Goal: Find specific page/section: Find specific page/section

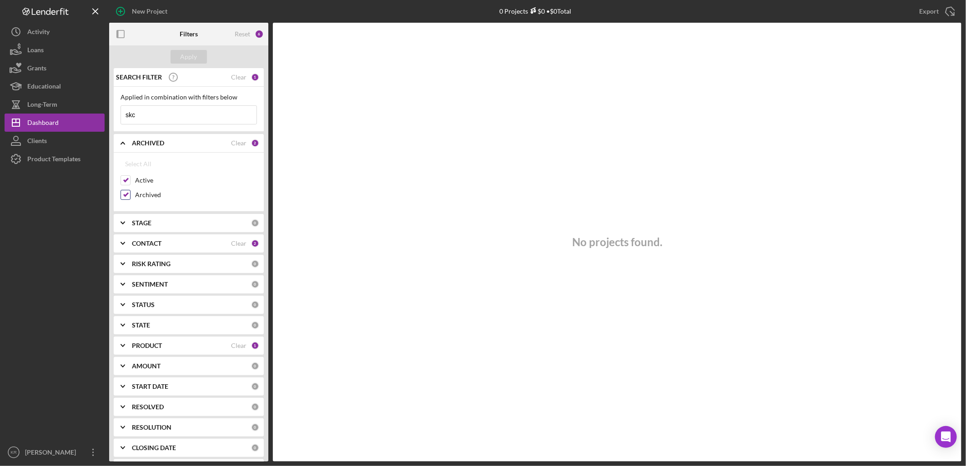
click at [143, 191] on label "Archived" at bounding box center [196, 195] width 122 height 9
click at [130, 191] on input "Archived" at bounding box center [125, 195] width 9 height 9
checkbox input "false"
click at [187, 52] on div "Apply" at bounding box center [189, 57] width 17 height 14
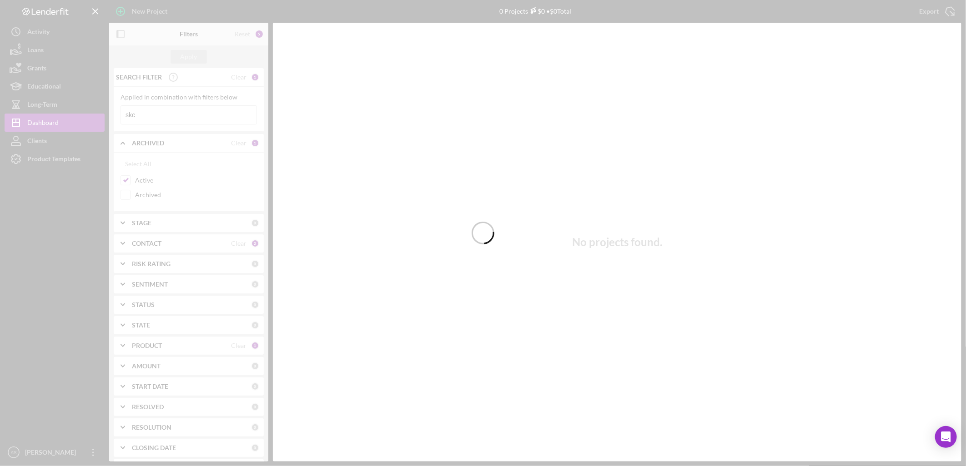
click at [163, 112] on div at bounding box center [483, 233] width 966 height 466
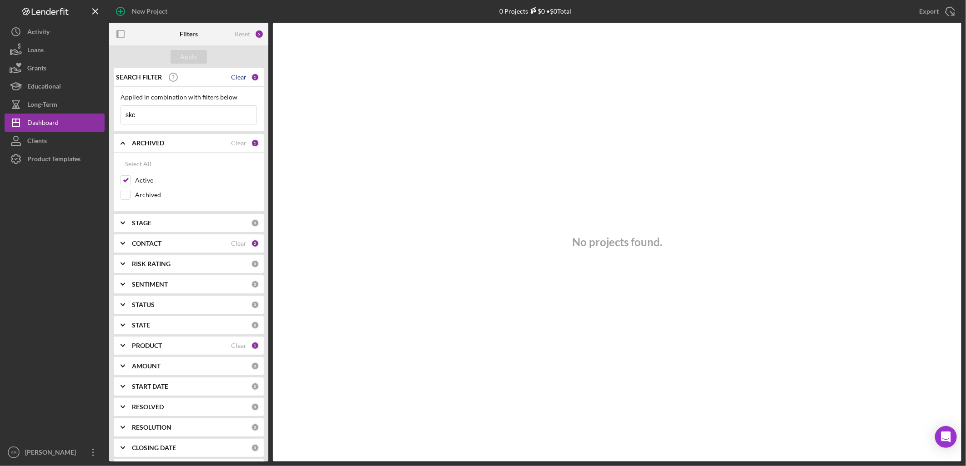
drag, startPoint x: 163, startPoint y: 112, endPoint x: 243, endPoint y: 76, distance: 88.1
click at [243, 76] on div "Clear" at bounding box center [238, 77] width 15 height 7
click at [183, 54] on div "Apply" at bounding box center [189, 57] width 17 height 14
click at [38, 148] on div "Clients" at bounding box center [37, 142] width 20 height 20
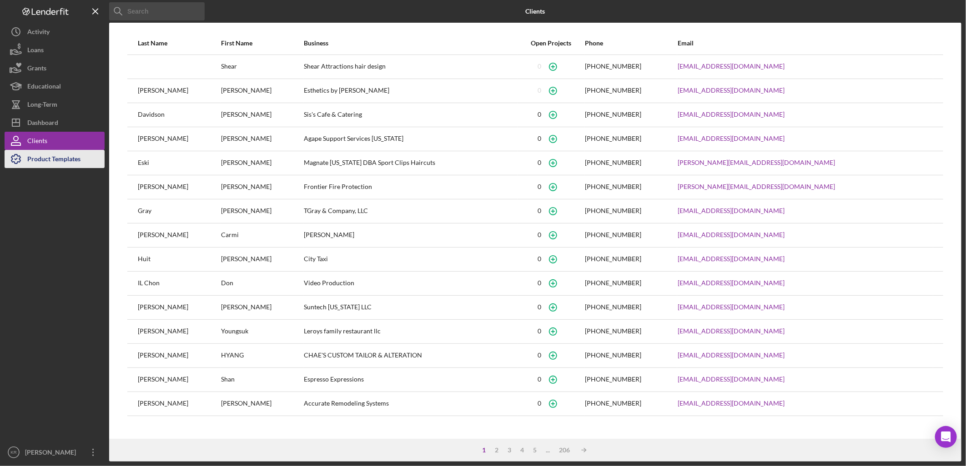
click at [44, 157] on div "Product Templates" at bounding box center [53, 160] width 53 height 20
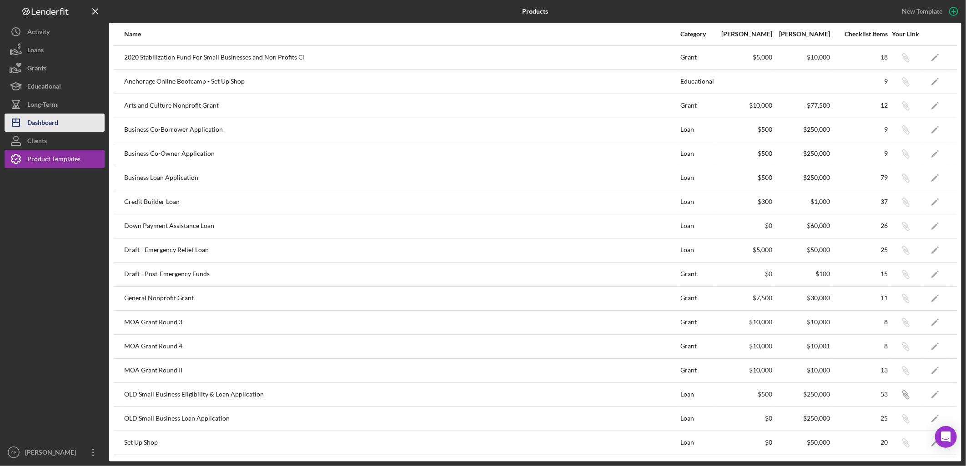
click at [46, 119] on div "Dashboard" at bounding box center [42, 124] width 31 height 20
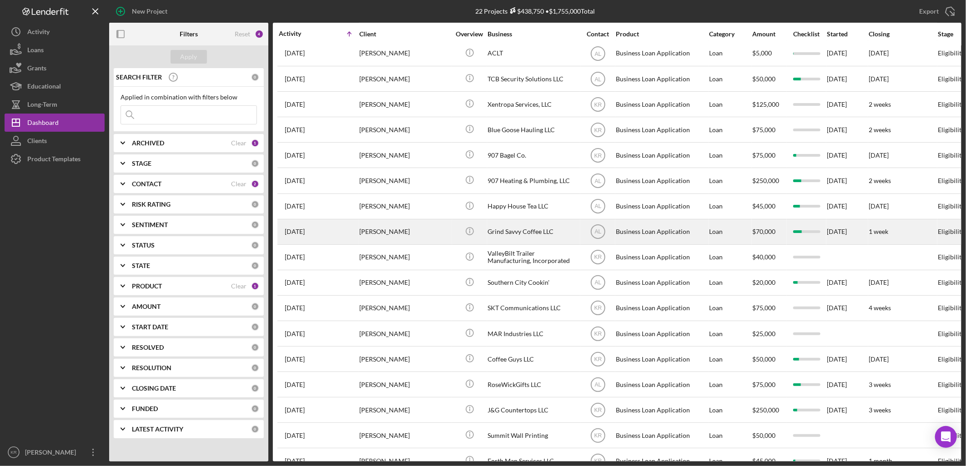
scroll to position [115, 0]
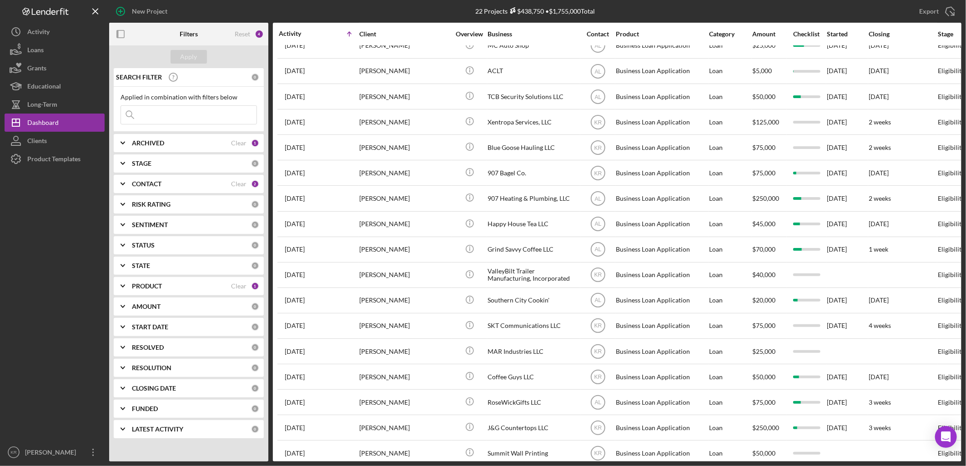
click at [202, 121] on input at bounding box center [188, 115] width 135 height 18
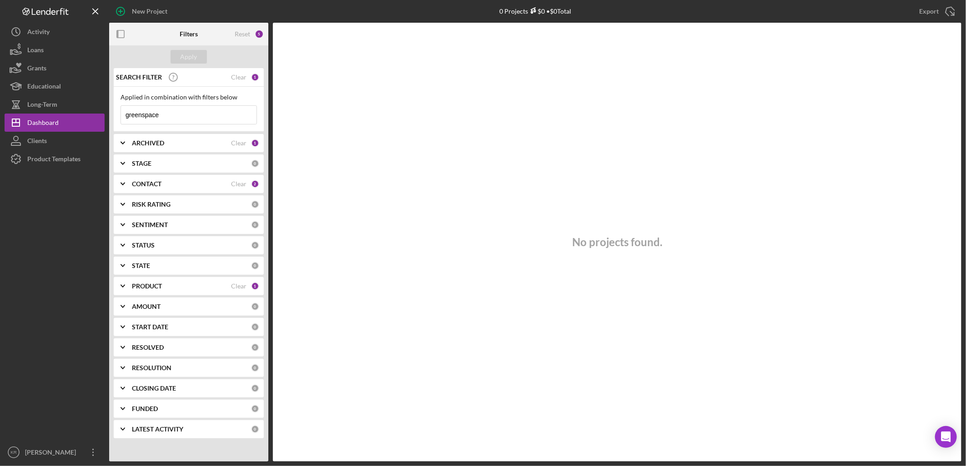
click at [140, 115] on input "greenspace" at bounding box center [188, 115] width 135 height 18
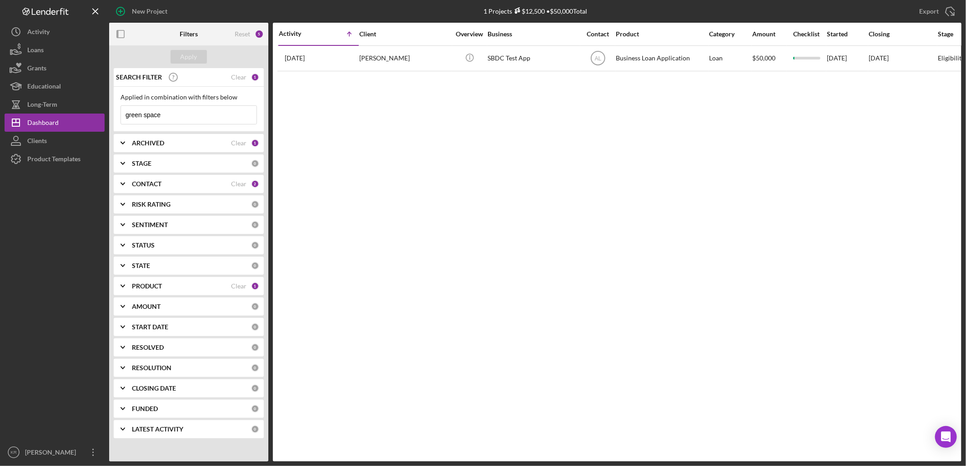
type input "green space"
click at [161, 148] on div "ARCHIVED Clear 1" at bounding box center [195, 143] width 127 height 18
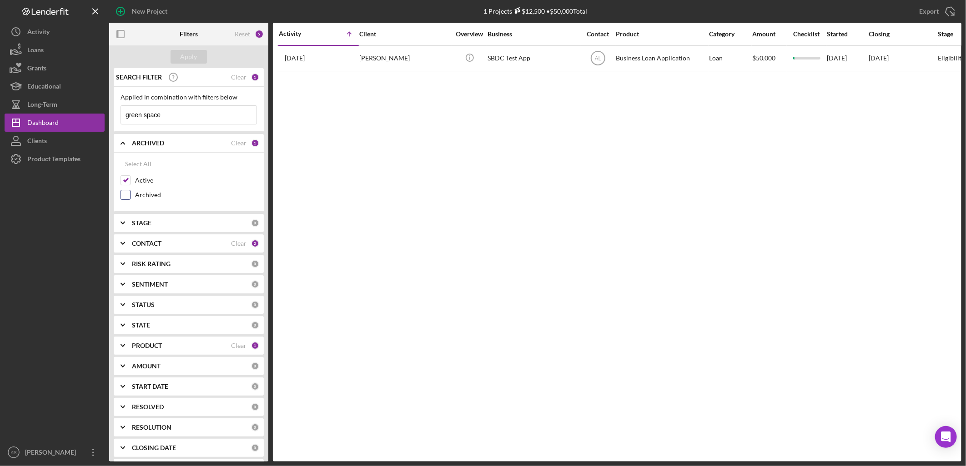
click at [146, 191] on label "Archived" at bounding box center [196, 195] width 122 height 9
click at [130, 191] on input "Archived" at bounding box center [125, 195] width 9 height 9
checkbox input "true"
click at [187, 57] on div "Apply" at bounding box center [189, 57] width 17 height 14
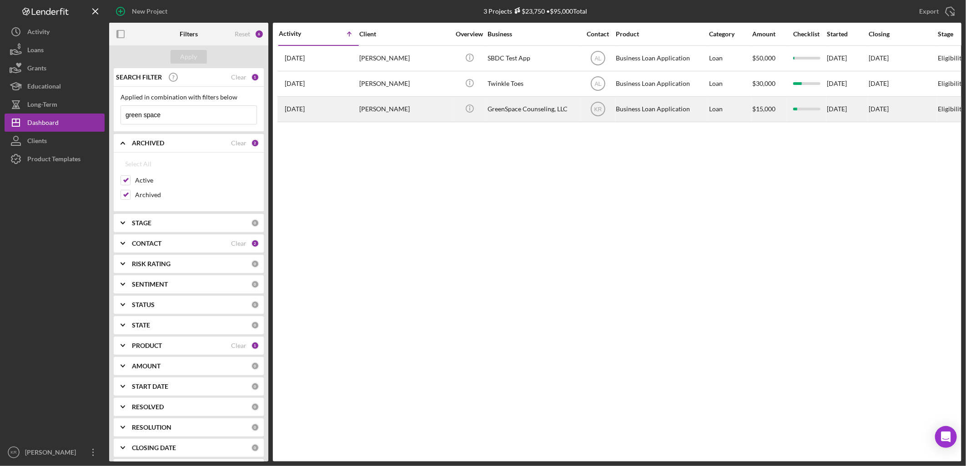
click at [361, 106] on div "[PERSON_NAME]" at bounding box center [404, 109] width 91 height 24
